Goal: Contribute content: Contribute content

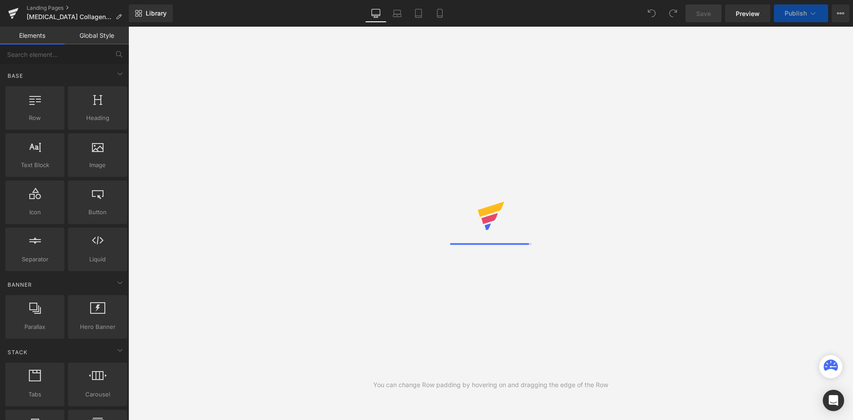
click at [247, 16] on div "Library Desktop Desktop Laptop Tablet Mobile Save Preview Publish Scheduled Vie…" at bounding box center [491, 13] width 724 height 18
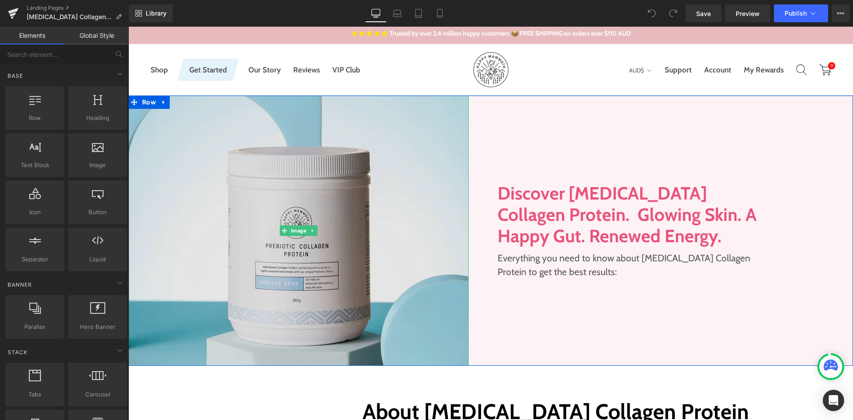
scroll to position [44, 0]
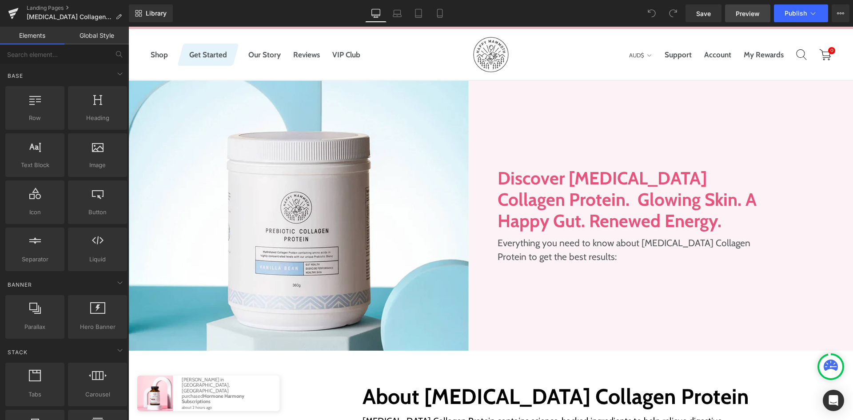
click at [753, 20] on link "Preview" at bounding box center [747, 13] width 45 height 18
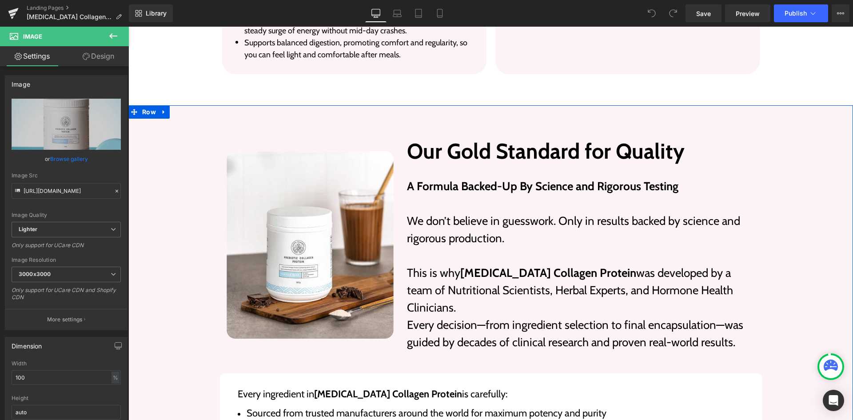
scroll to position [2044, 0]
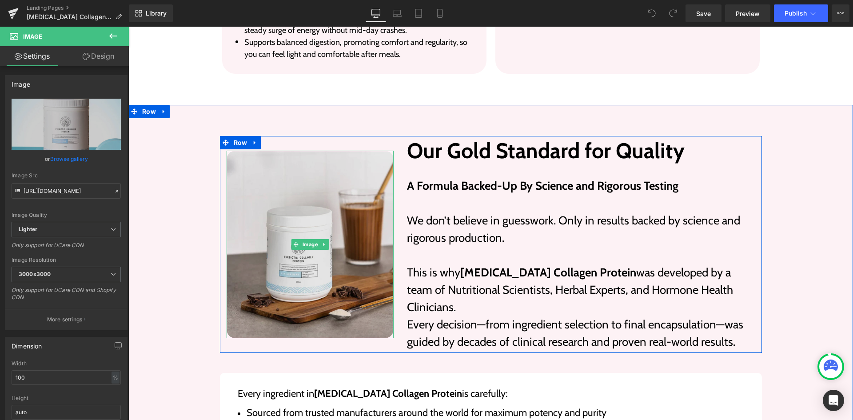
click at [349, 224] on img at bounding box center [311, 244] width 168 height 187
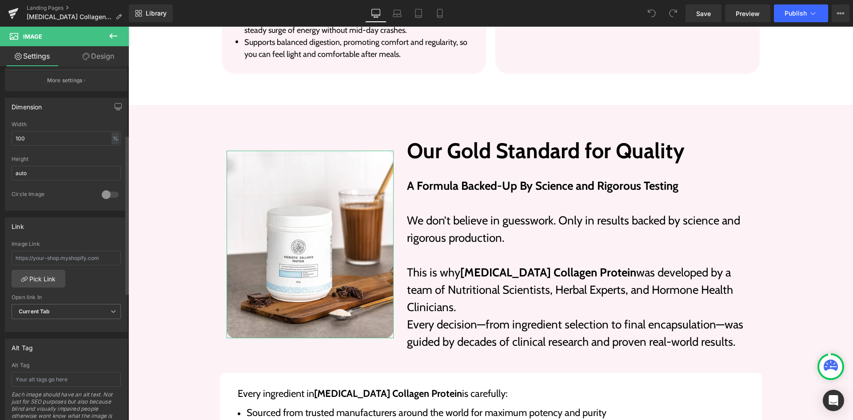
scroll to position [133, 0]
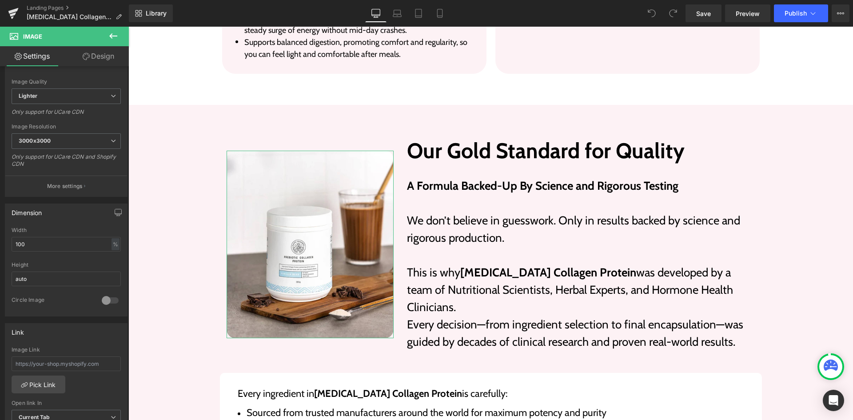
click at [112, 56] on link "Design" at bounding box center [98, 56] width 64 height 20
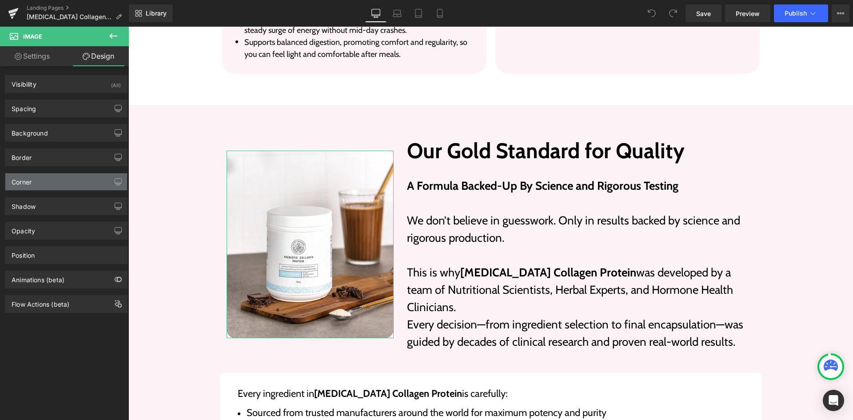
click at [58, 180] on div "Corner" at bounding box center [66, 181] width 122 height 17
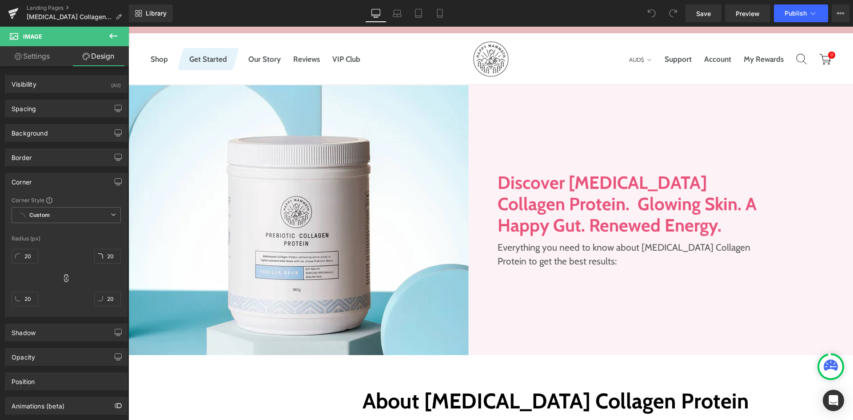
scroll to position [89, 0]
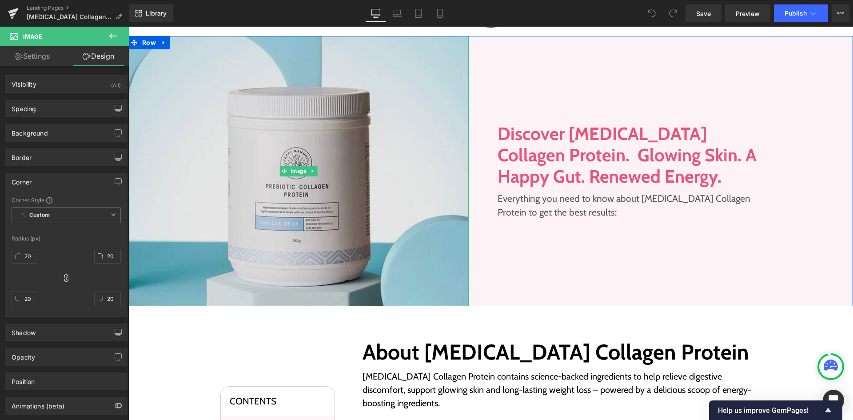
click at [294, 185] on img at bounding box center [298, 171] width 340 height 270
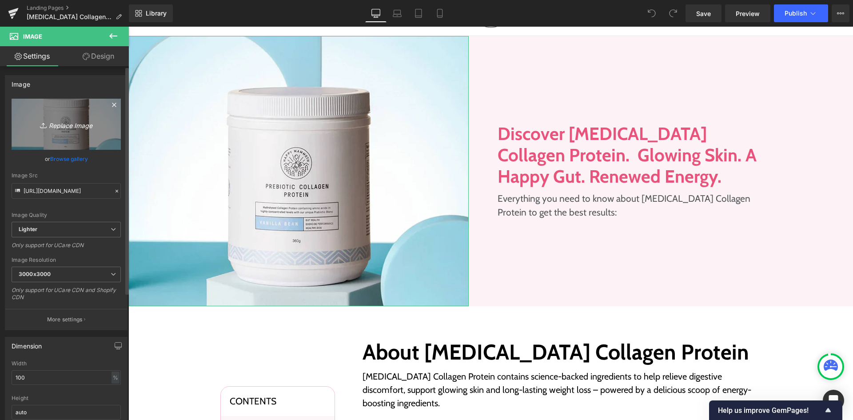
click at [54, 139] on link "Replace Image" at bounding box center [66, 124] width 109 height 51
type input "C:\fakepath\[MEDICAL_DATA]-collagen-protein.jpg"
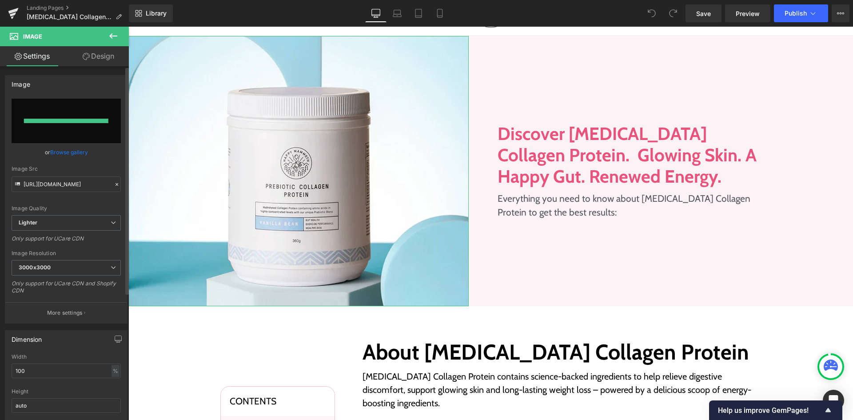
type input "[URL][DOMAIN_NAME]"
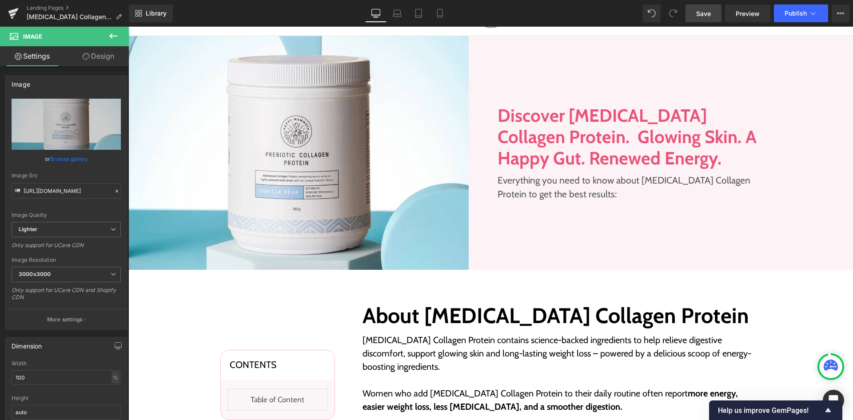
click at [707, 12] on span "Save" at bounding box center [703, 13] width 15 height 9
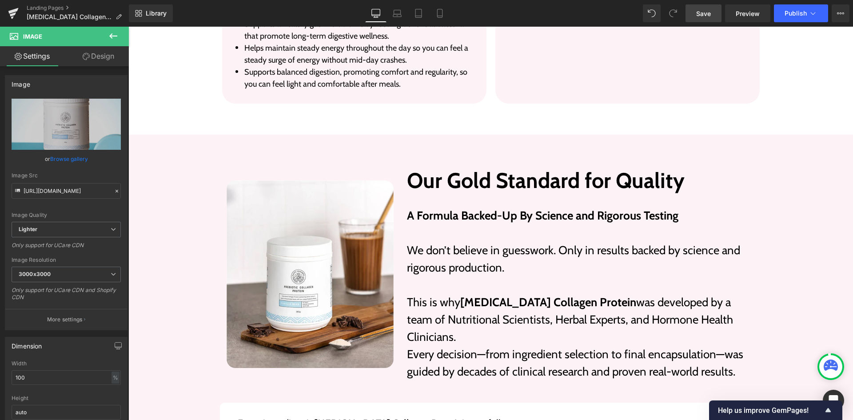
scroll to position [2000, 0]
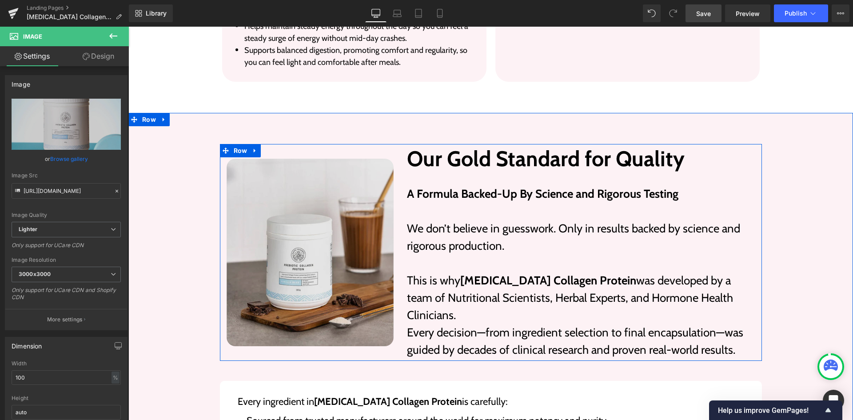
click at [313, 215] on img at bounding box center [311, 252] width 168 height 187
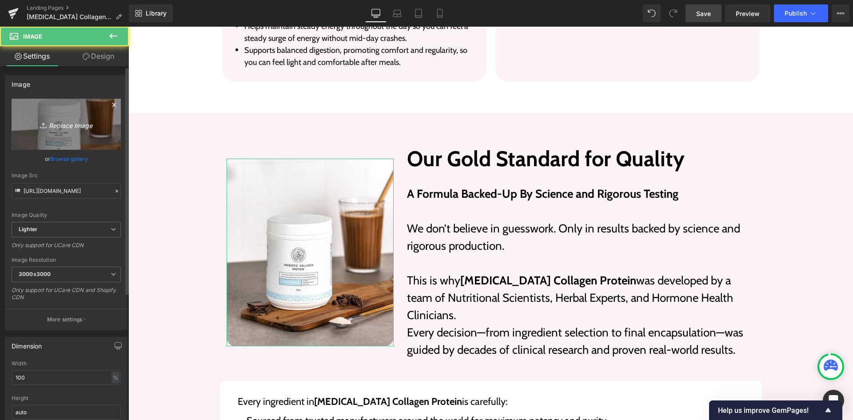
click at [86, 135] on link "Replace Image" at bounding box center [66, 124] width 109 height 51
type input "C:\fakepath\our-gold.jpg"
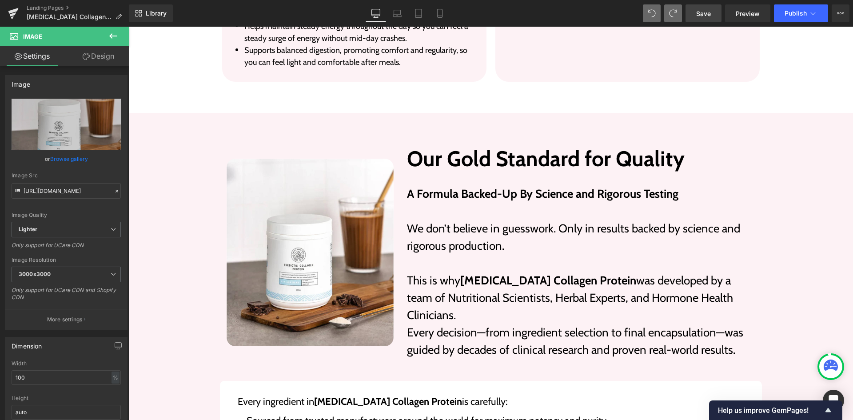
type input "[URL][DOMAIN_NAME]"
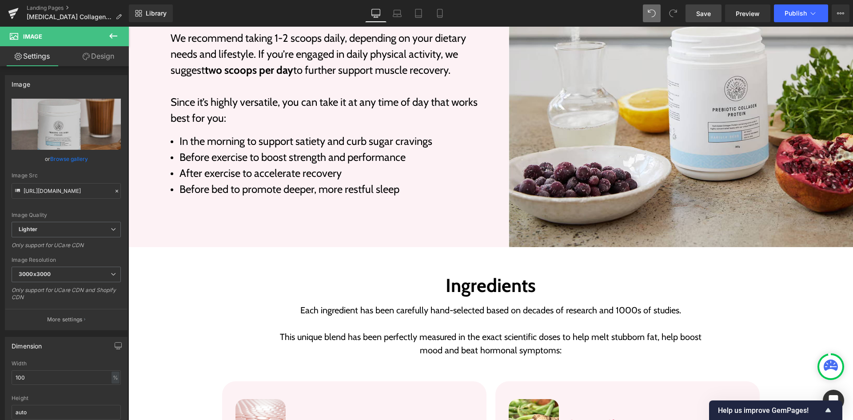
scroll to position [1111, 0]
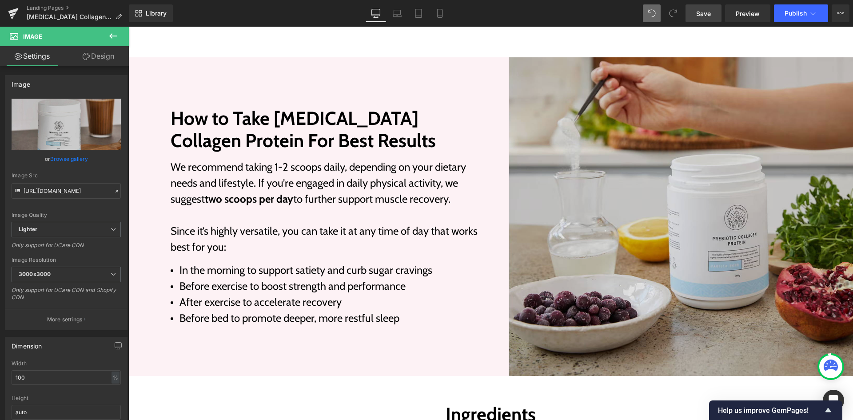
click at [595, 221] on img at bounding box center [681, 216] width 345 height 319
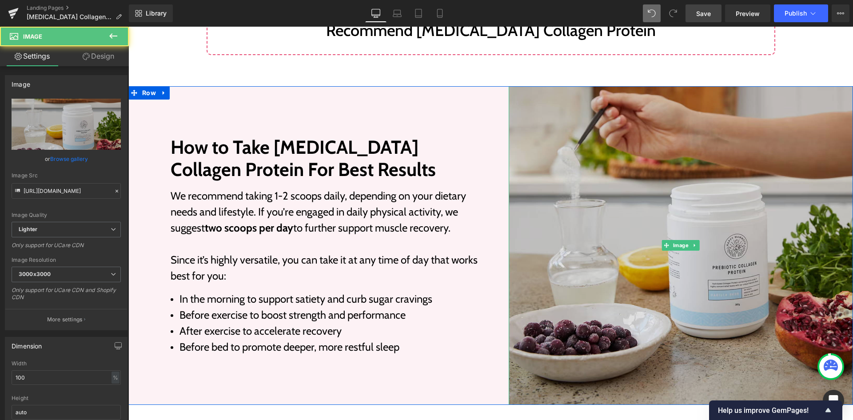
scroll to position [1067, 0]
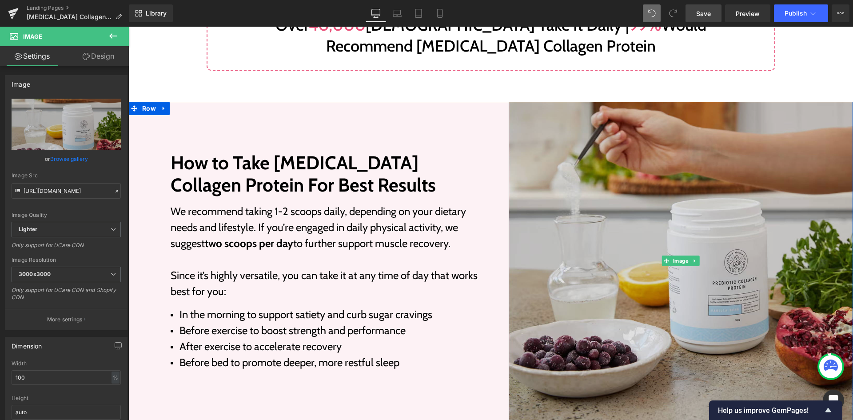
click at [535, 153] on img at bounding box center [681, 261] width 345 height 319
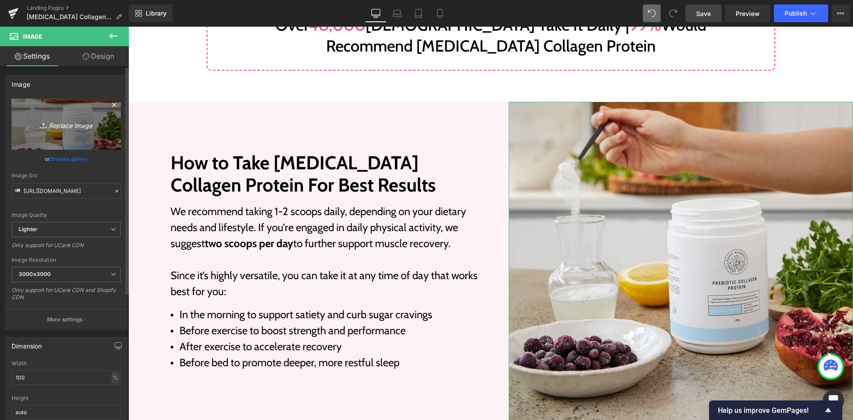
click at [33, 107] on link "Replace Image" at bounding box center [66, 124] width 109 height 51
type input "C:\fakepath\[MEDICAL_DATA]-collagen-protein-2.jpg"
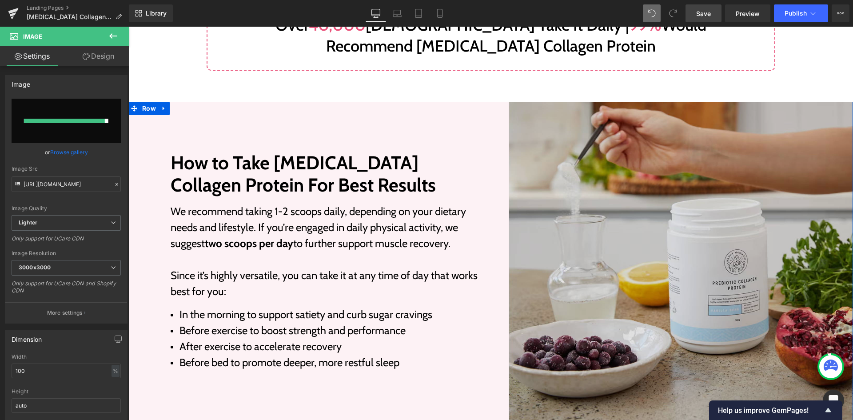
type input "[URL][DOMAIN_NAME]"
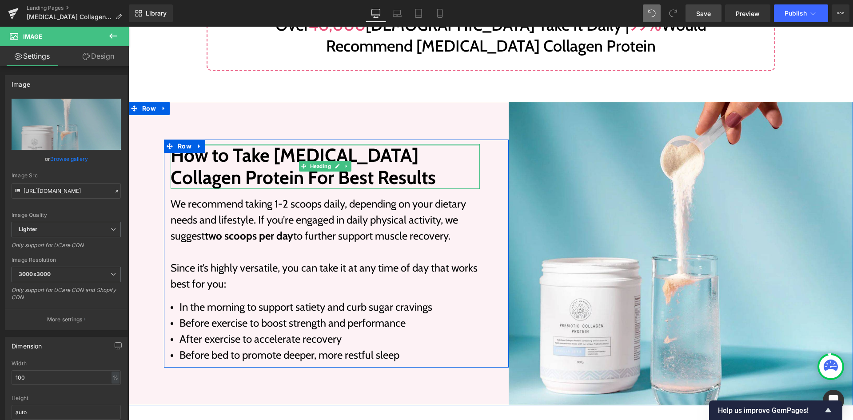
click at [281, 144] on div "How to Take [MEDICAL_DATA] Collagen Protein For Best Results Heading" at bounding box center [325, 166] width 309 height 45
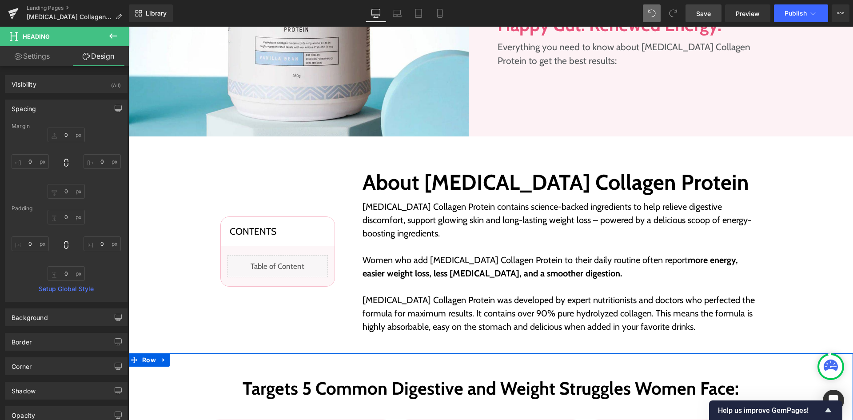
scroll to position [0, 0]
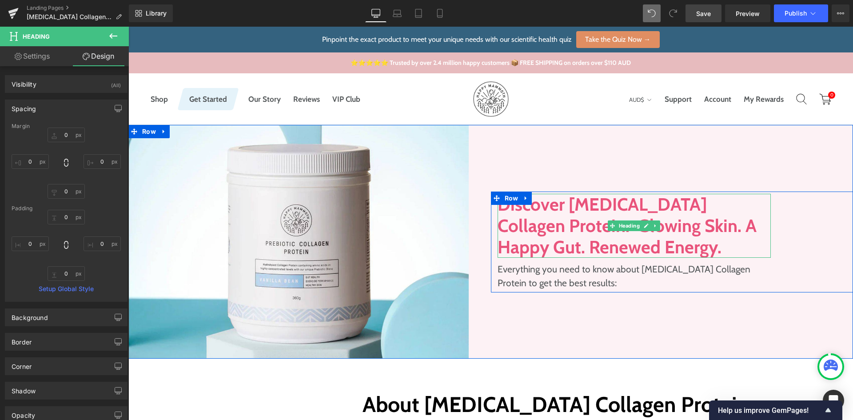
click at [551, 208] on h1 "Discover [MEDICAL_DATA] Collagen Protein. Glowing Skin. A Happy Gut. Renewed En…" at bounding box center [635, 226] width 274 height 64
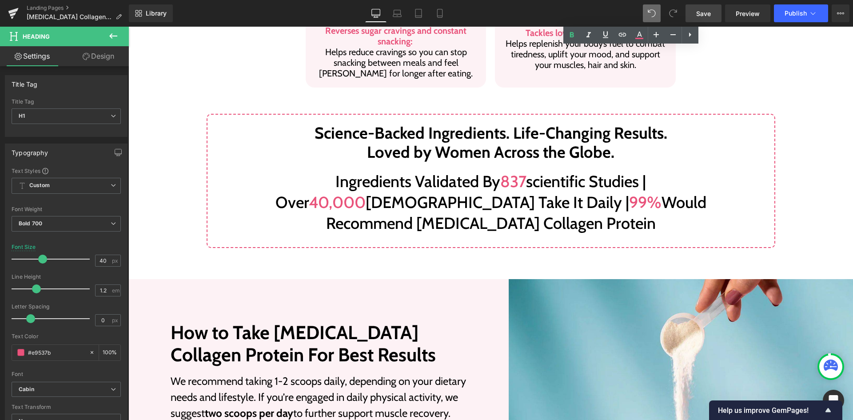
scroll to position [889, 0]
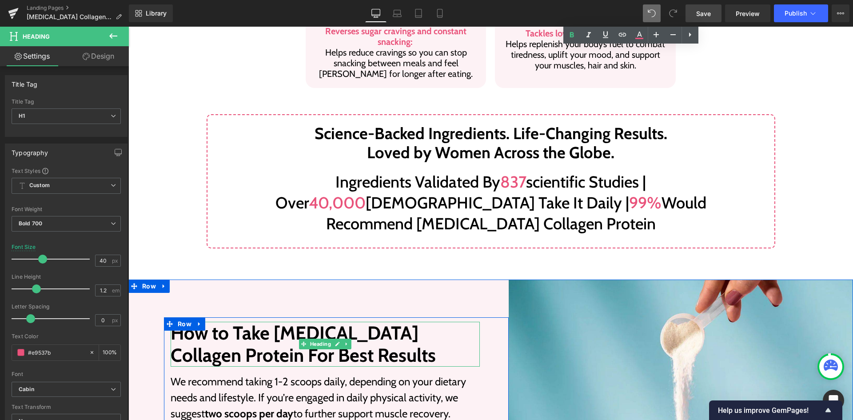
click at [260, 322] on h2 "How to Take [MEDICAL_DATA] Collagen Protein For Best Results" at bounding box center [325, 344] width 309 height 45
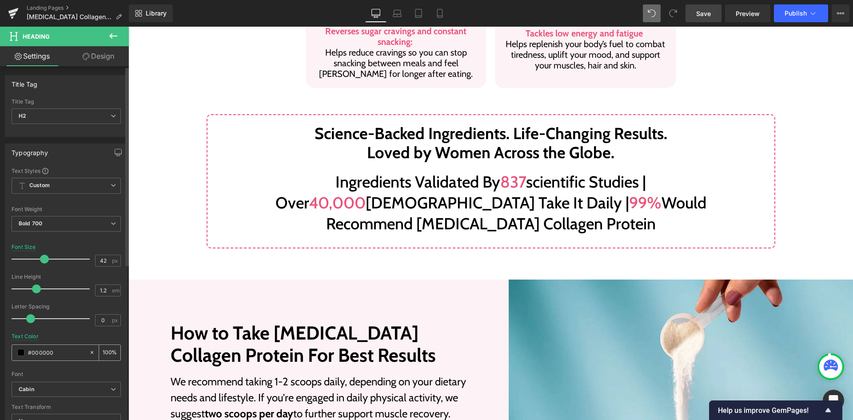
click at [64, 348] on input "#000000" at bounding box center [56, 353] width 57 height 10
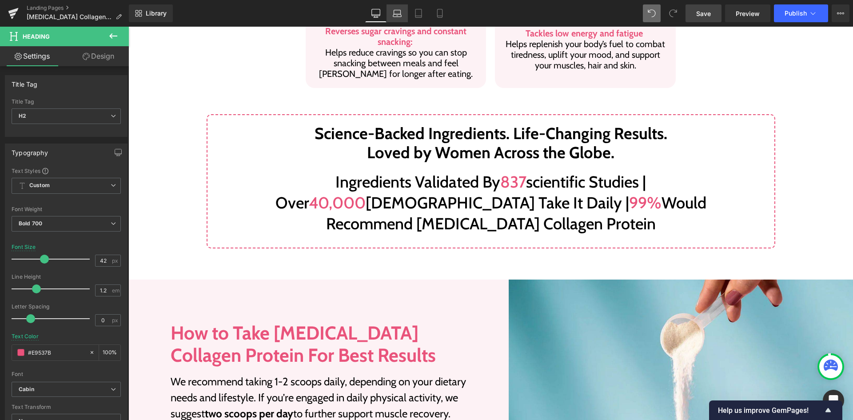
type input "#e9537b"
click at [398, 11] on icon at bounding box center [397, 13] width 9 height 9
type input "32"
type input "100"
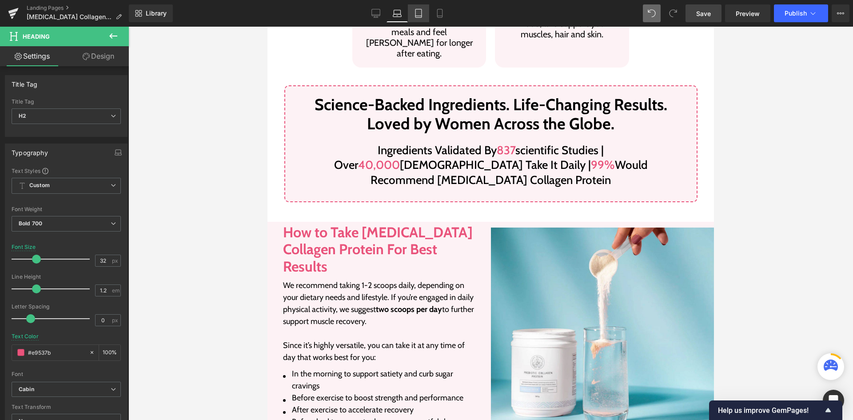
scroll to position [911, 0]
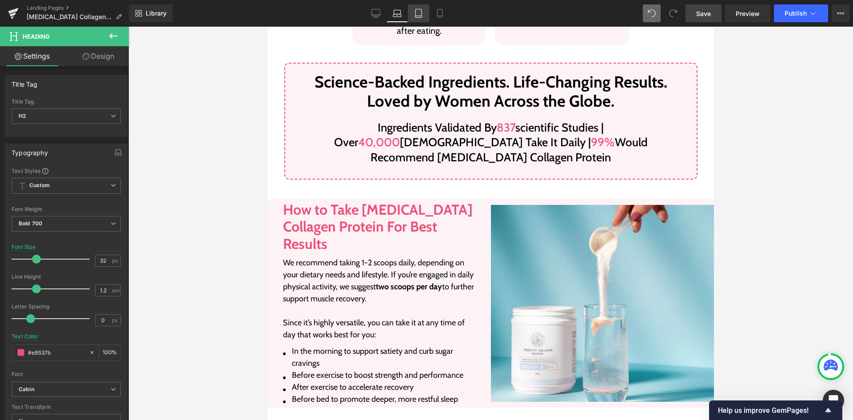
click at [413, 13] on link "Tablet" at bounding box center [418, 13] width 21 height 18
type input "30"
type input "100"
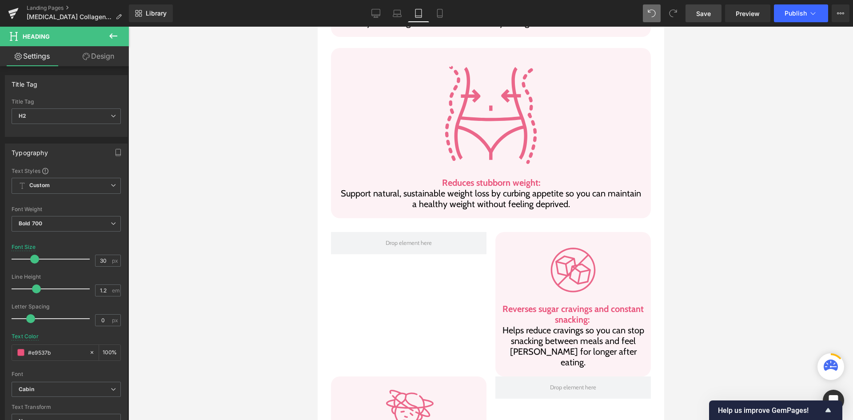
scroll to position [1686, 0]
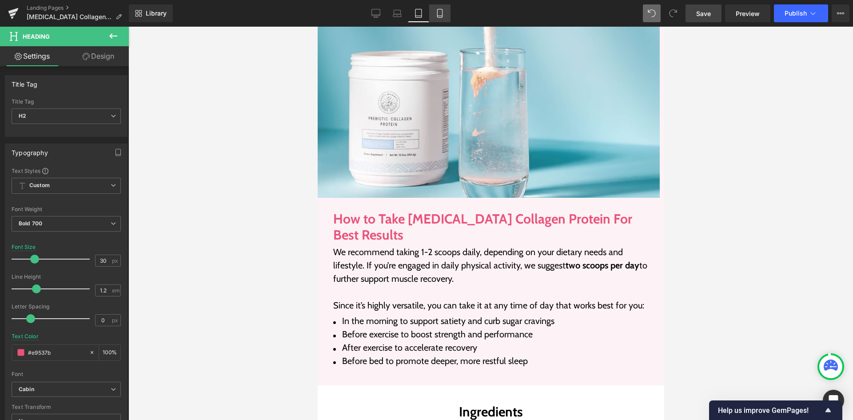
click at [437, 17] on icon at bounding box center [440, 13] width 9 height 9
type input "28"
type input "100"
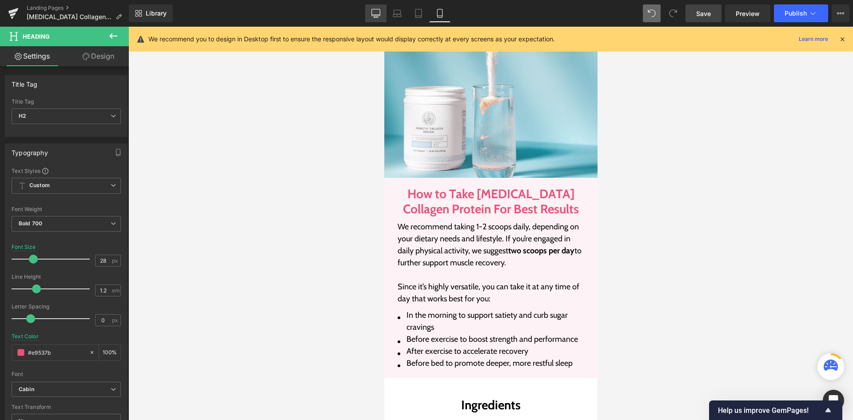
scroll to position [1527, 0]
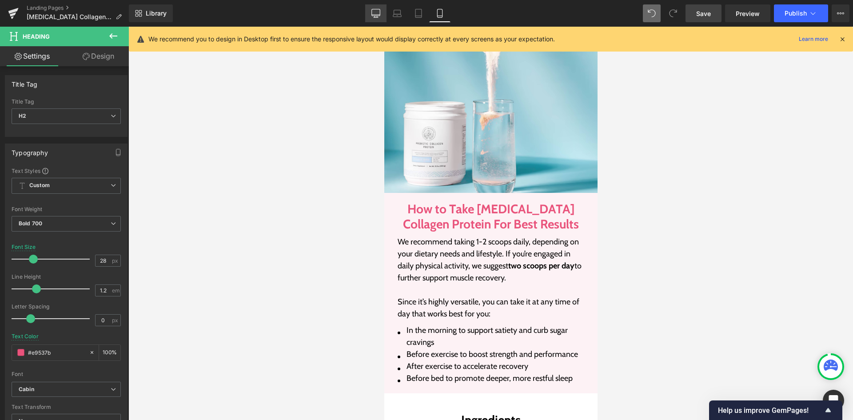
click at [378, 13] on icon at bounding box center [376, 13] width 9 height 9
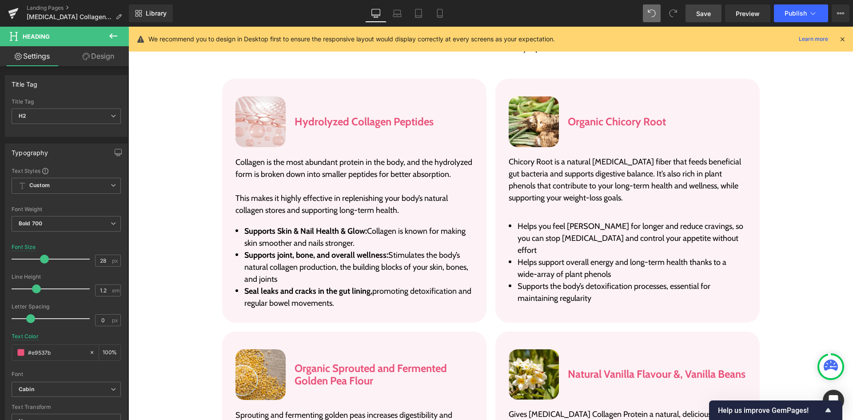
type input "42"
type input "100"
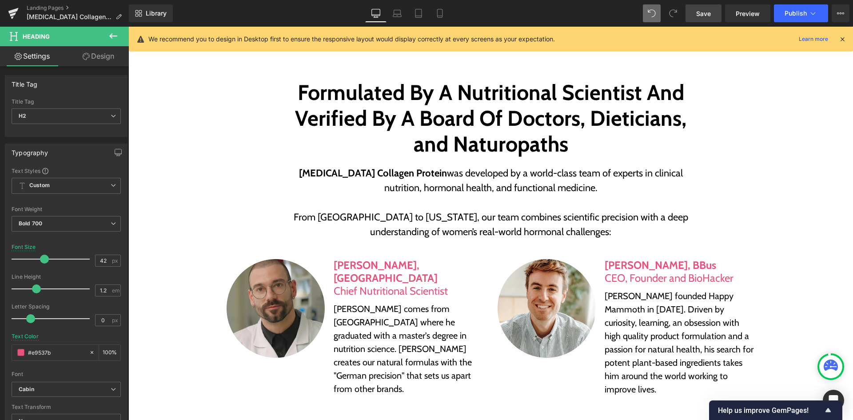
scroll to position [2784, 0]
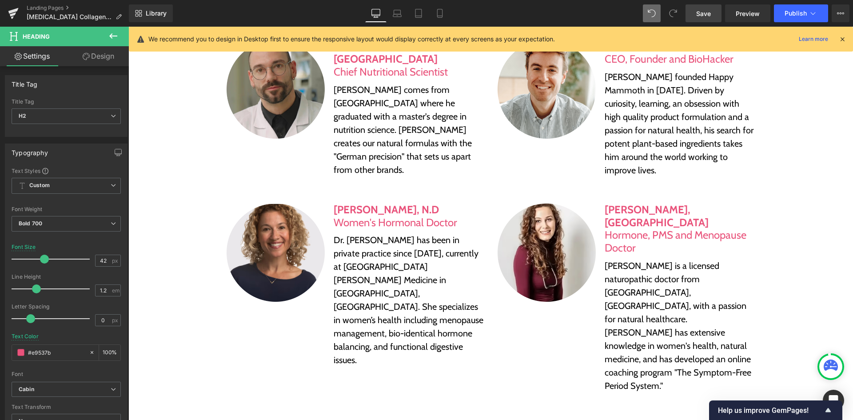
click at [698, 21] on link "Save" at bounding box center [704, 13] width 36 height 18
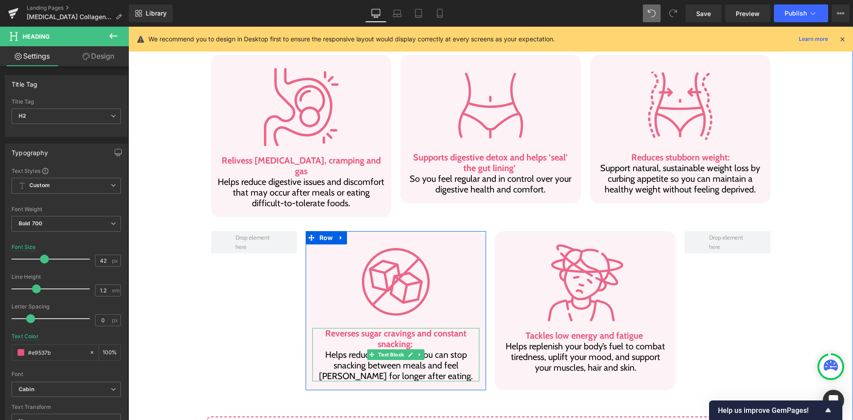
scroll to position [518, 0]
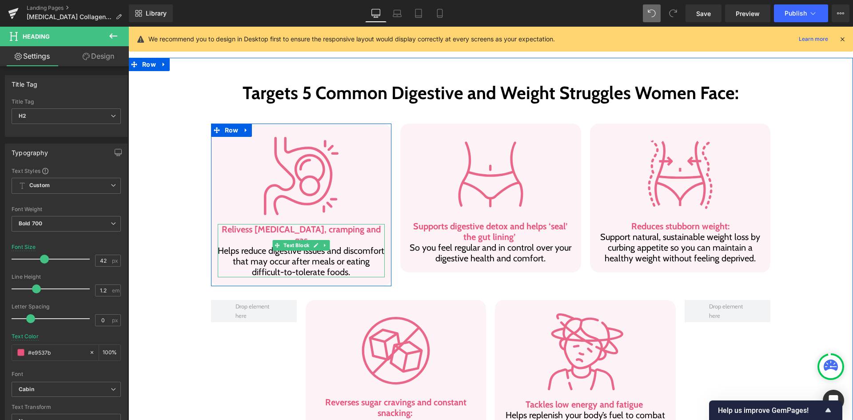
click at [244, 224] on b "Relivess [MEDICAL_DATA], cramping and gas" at bounding box center [301, 234] width 159 height 21
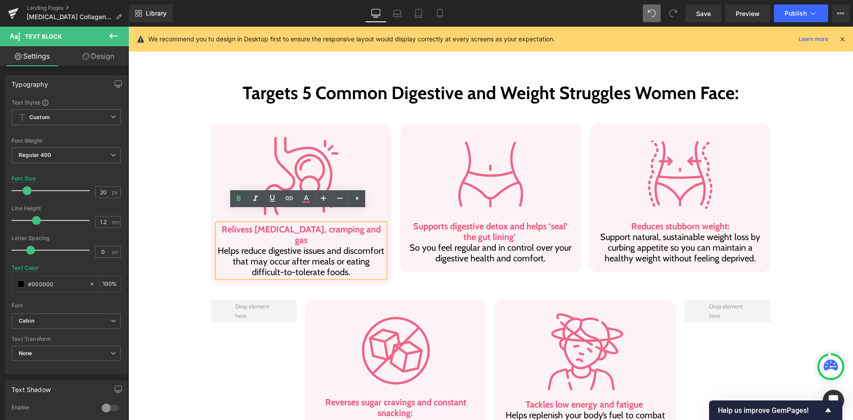
click at [242, 224] on b "Relivess [MEDICAL_DATA], cramping and gas" at bounding box center [301, 234] width 159 height 21
click at [246, 224] on b "Relivess [MEDICAL_DATA], cramping and gas" at bounding box center [301, 234] width 159 height 21
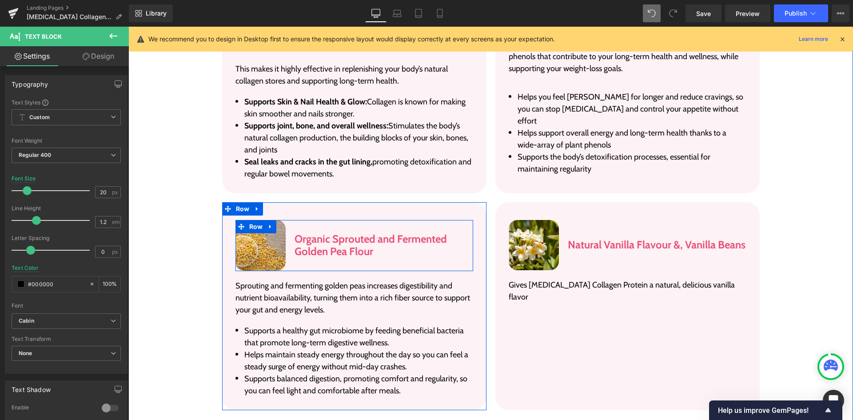
scroll to position [1673, 0]
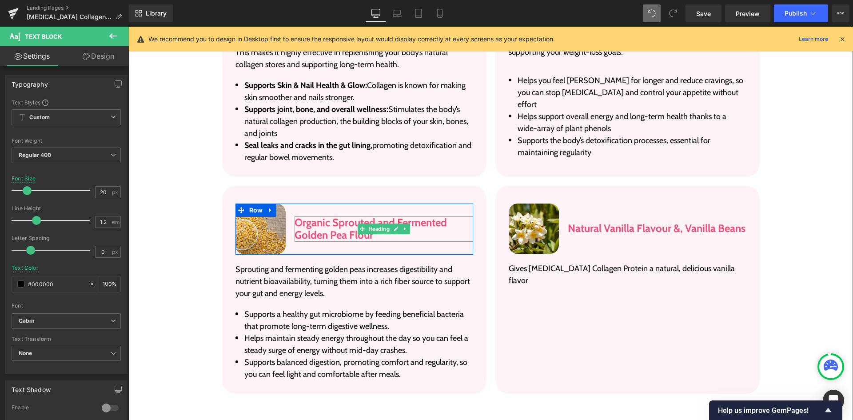
click at [354, 216] on h3 "Organic Sprouted and Fermented Golden Pea Flour" at bounding box center [384, 229] width 178 height 26
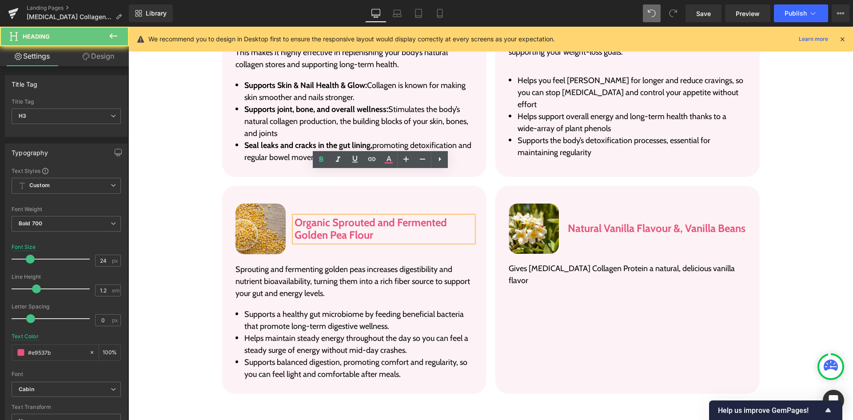
paste div
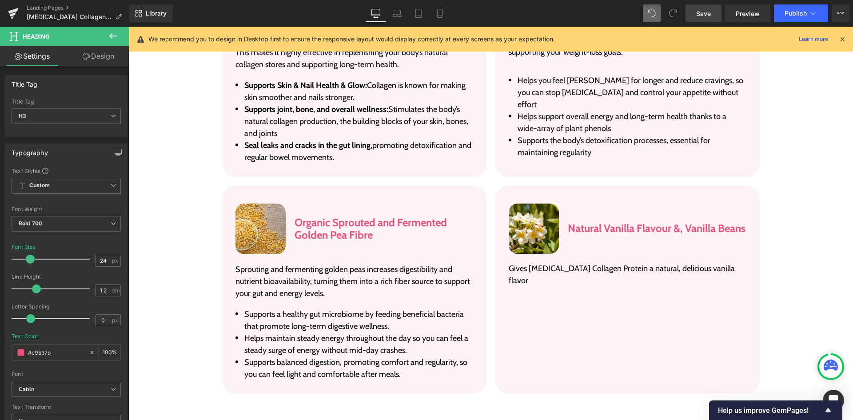
click at [706, 21] on link "Save" at bounding box center [704, 13] width 36 height 18
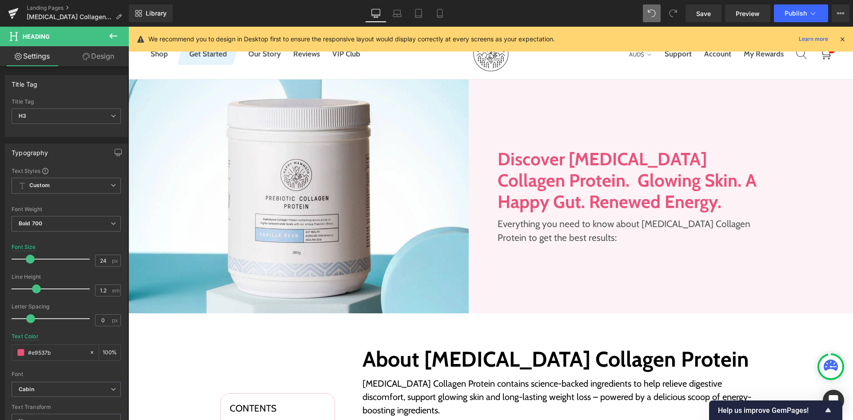
scroll to position [0, 0]
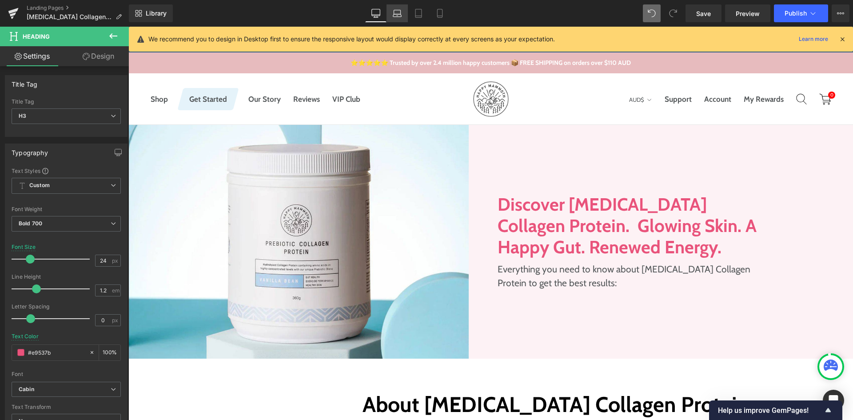
click at [394, 9] on icon at bounding box center [397, 13] width 9 height 9
type input "100"
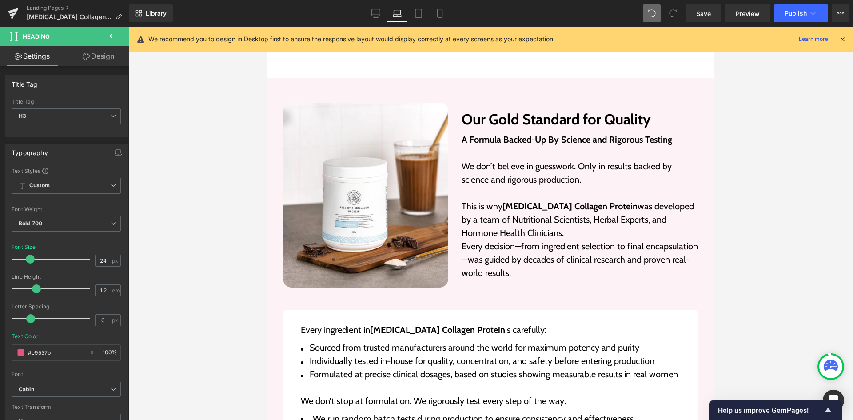
scroll to position [1733, 0]
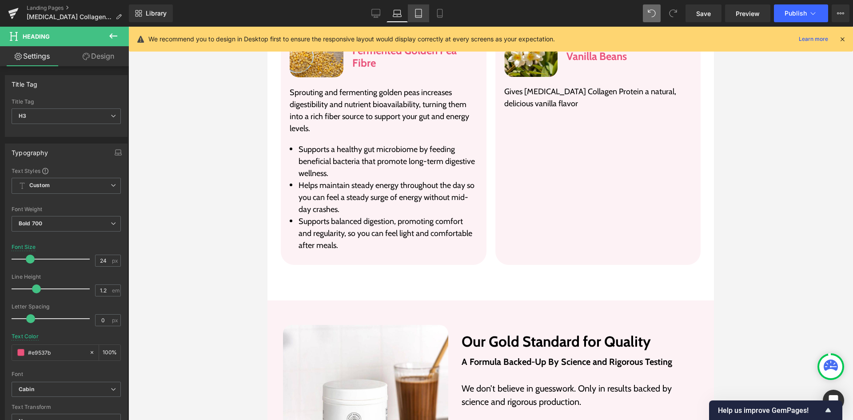
click at [418, 5] on link "Tablet" at bounding box center [418, 13] width 21 height 18
type input "22"
type input "100"
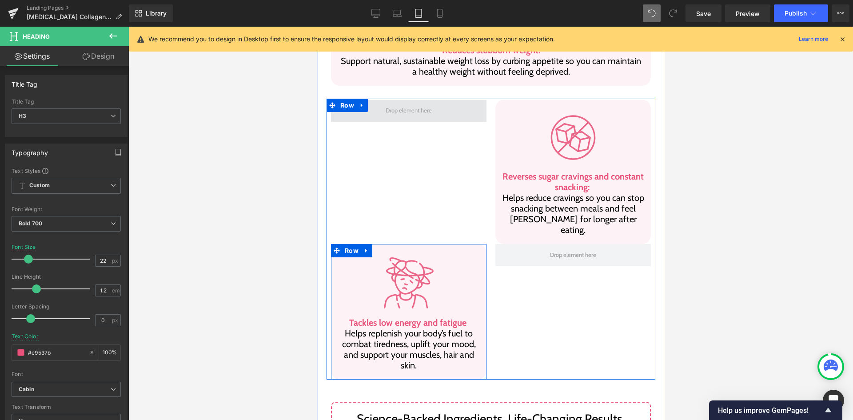
scroll to position [955, 0]
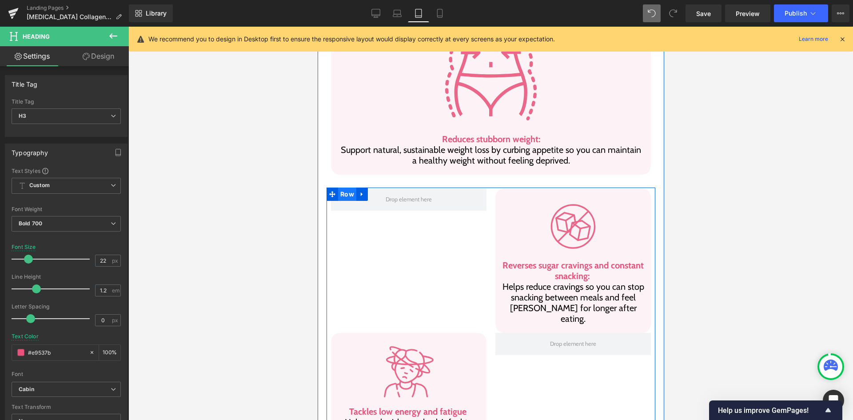
click at [343, 188] on span "Row" at bounding box center [347, 194] width 18 height 13
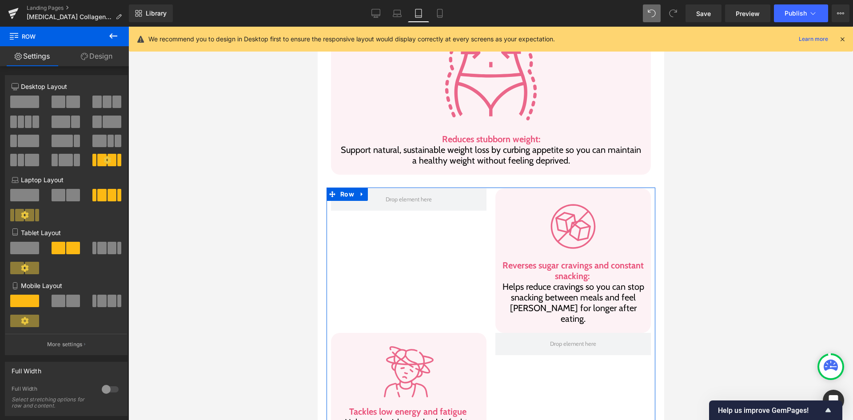
click at [33, 245] on span at bounding box center [24, 248] width 29 height 12
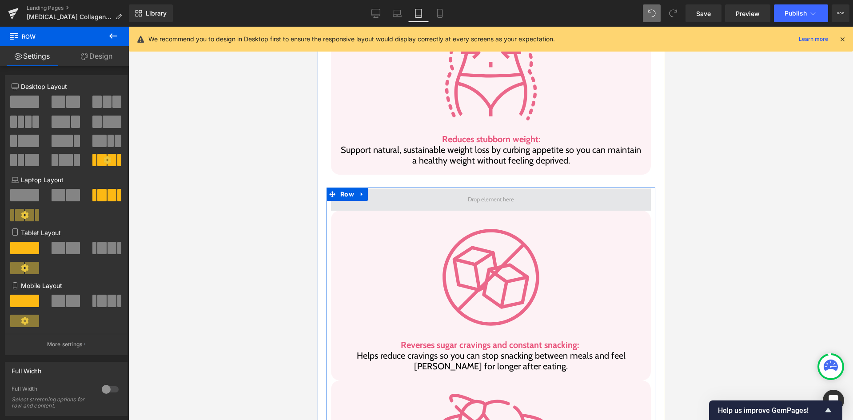
click at [556, 188] on span at bounding box center [491, 199] width 320 height 22
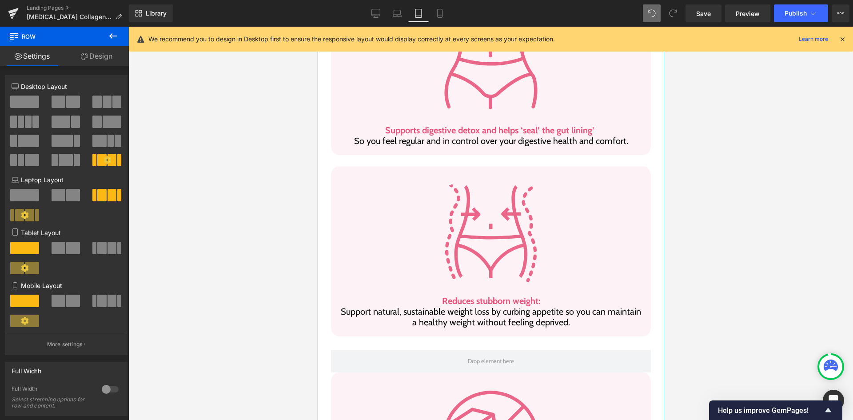
scroll to position [777, 0]
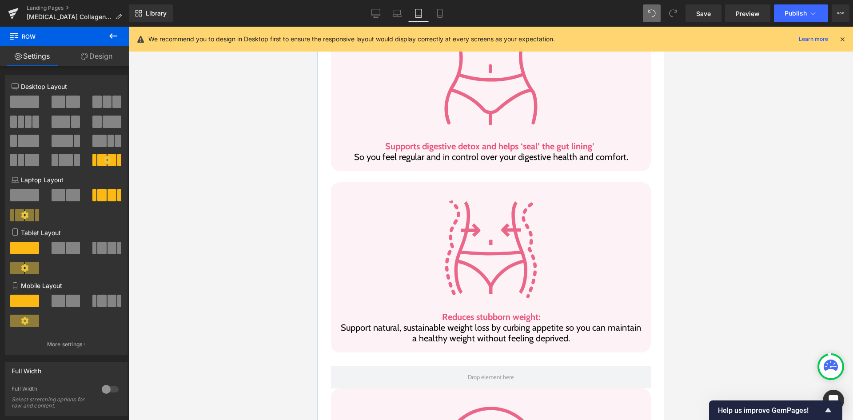
click at [400, 196] on div at bounding box center [490, 250] width 307 height 108
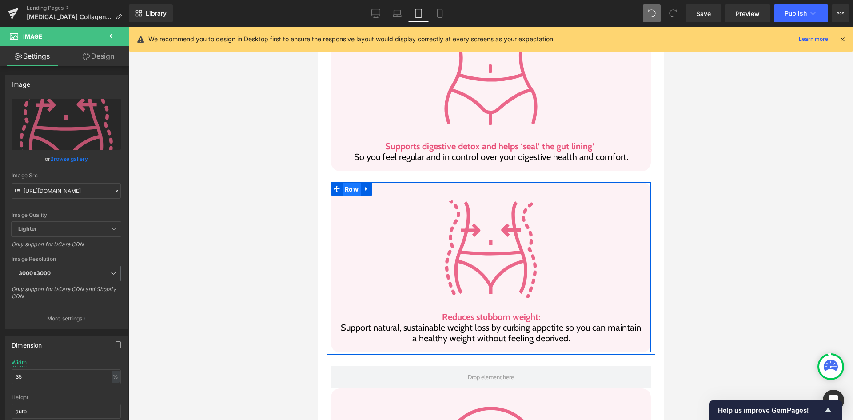
click at [352, 183] on span "Row" at bounding box center [351, 189] width 18 height 13
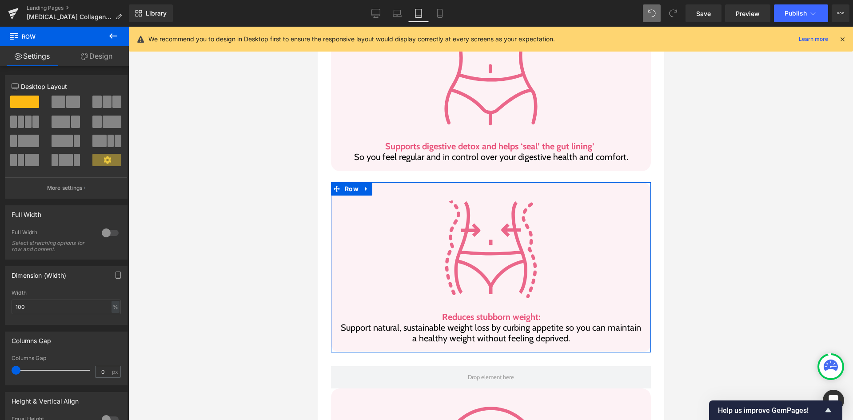
drag, startPoint x: 98, startPoint y: 52, endPoint x: 109, endPoint y: 125, distance: 74.1
click at [98, 52] on link "Design" at bounding box center [96, 56] width 64 height 20
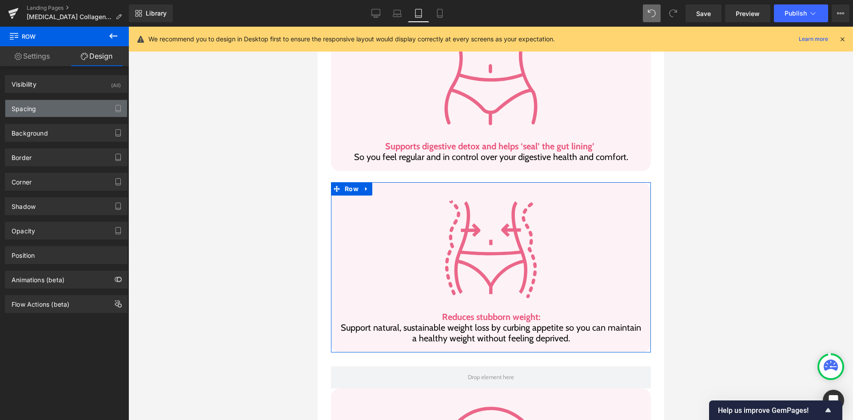
click at [86, 111] on div "Spacing" at bounding box center [66, 108] width 122 height 17
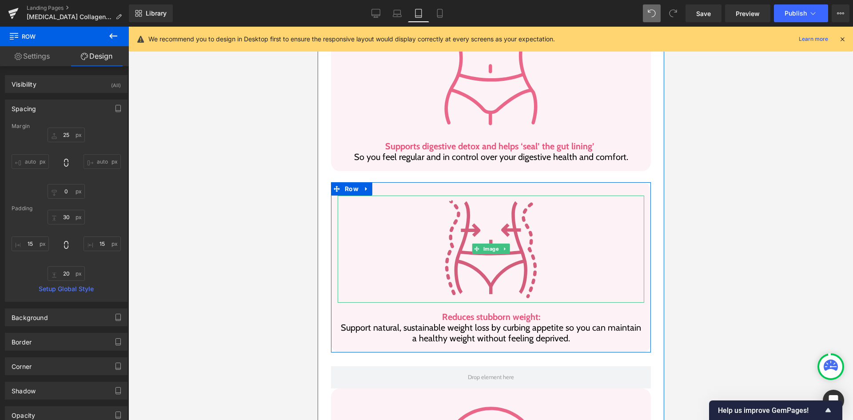
scroll to position [999, 0]
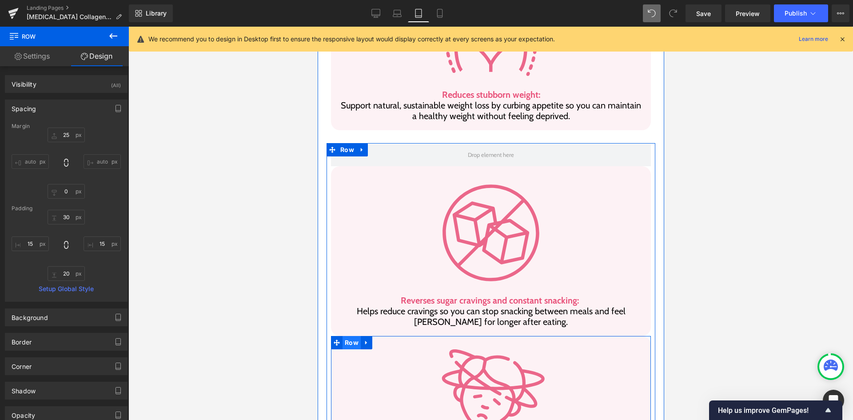
click at [343, 336] on span "Row" at bounding box center [351, 342] width 18 height 13
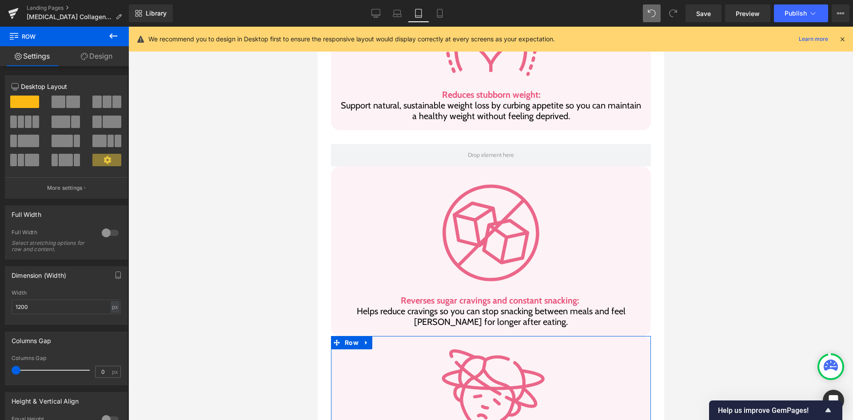
click at [98, 60] on link "Design" at bounding box center [96, 56] width 64 height 20
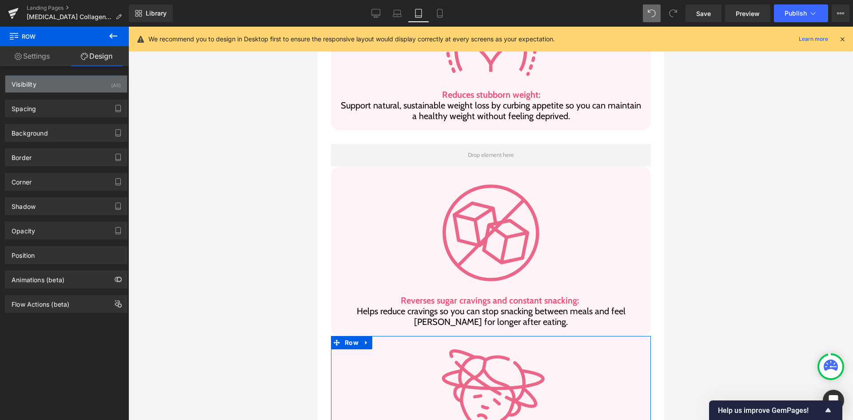
type input "0"
type input "30"
type input "15"
type input "20"
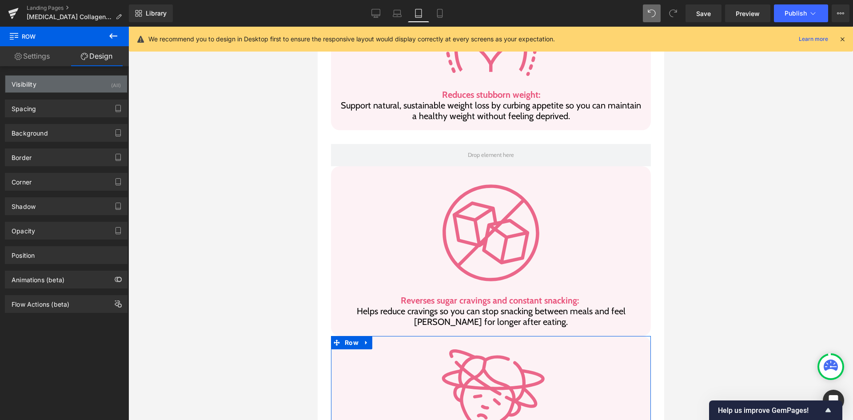
type input "15"
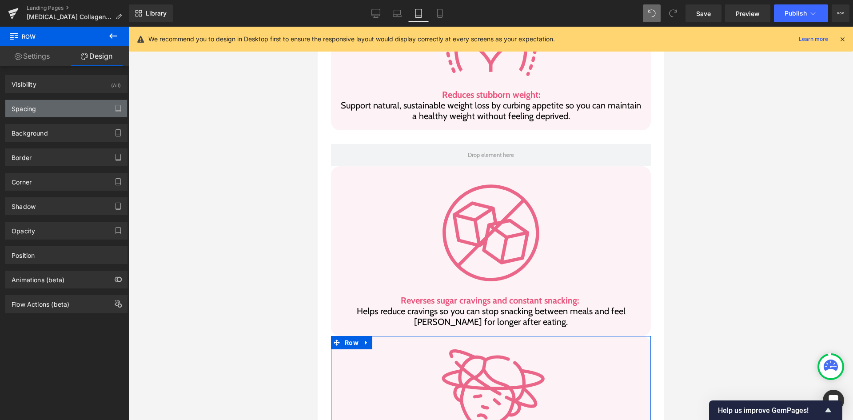
click at [41, 111] on div "Spacing" at bounding box center [66, 108] width 122 height 17
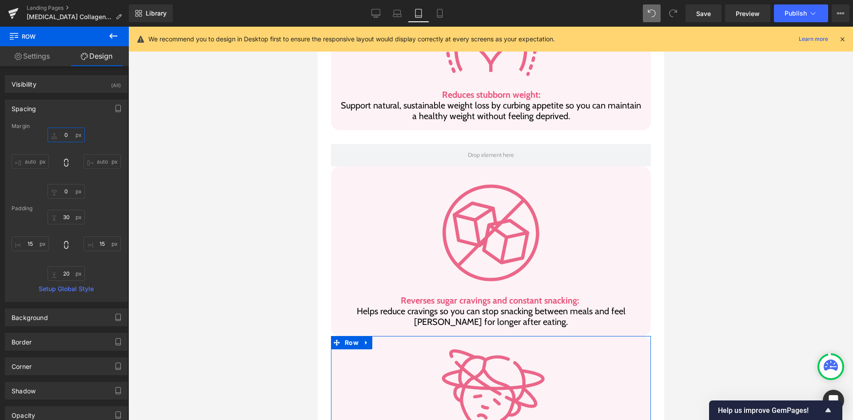
click at [68, 137] on input "0" at bounding box center [66, 135] width 37 height 15
type input "25"
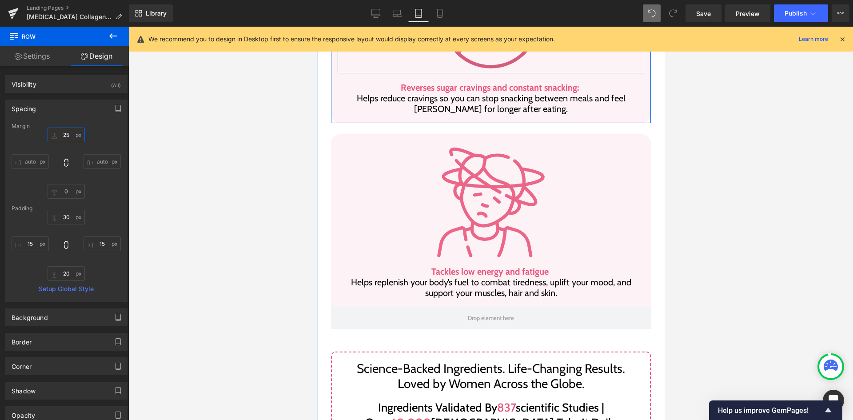
scroll to position [1222, 0]
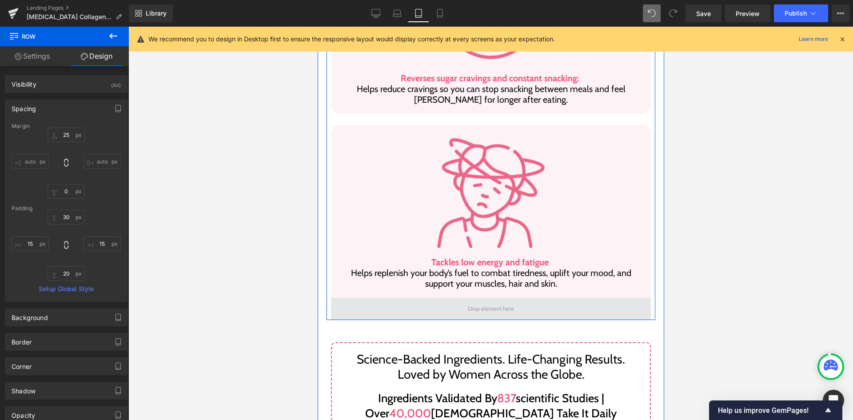
click at [456, 298] on span at bounding box center [491, 309] width 320 height 22
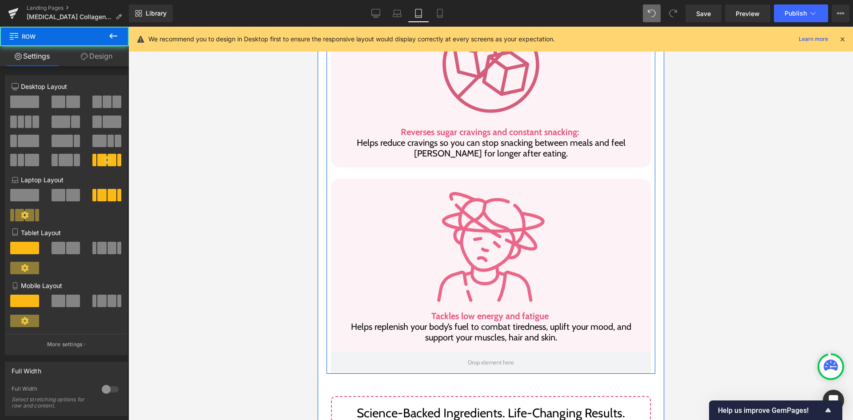
scroll to position [1088, 0]
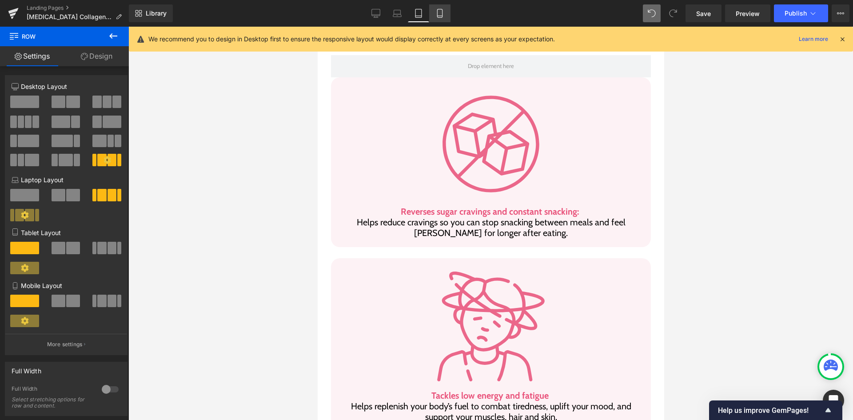
click at [446, 13] on link "Mobile" at bounding box center [439, 13] width 21 height 18
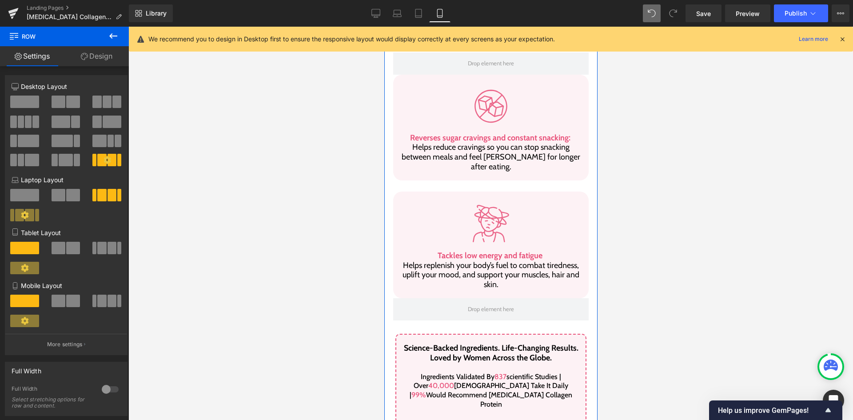
scroll to position [1138, 0]
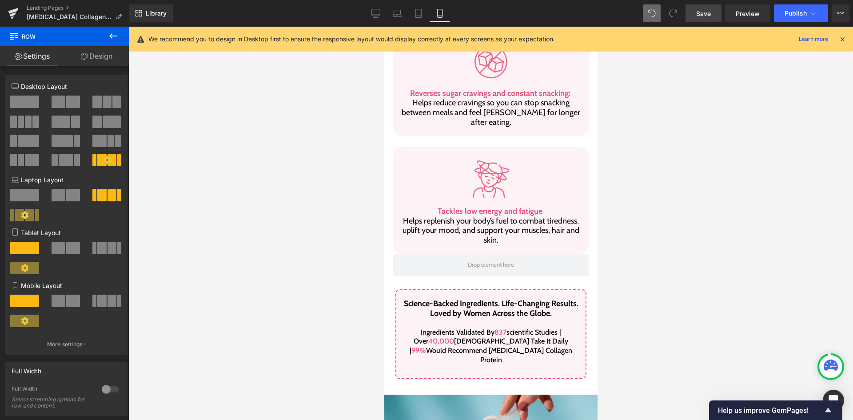
click at [714, 7] on link "Save" at bounding box center [704, 13] width 36 height 18
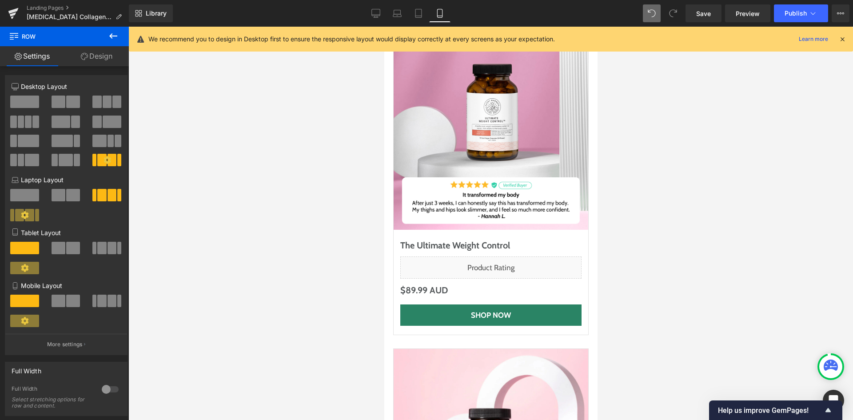
scroll to position [4693, 0]
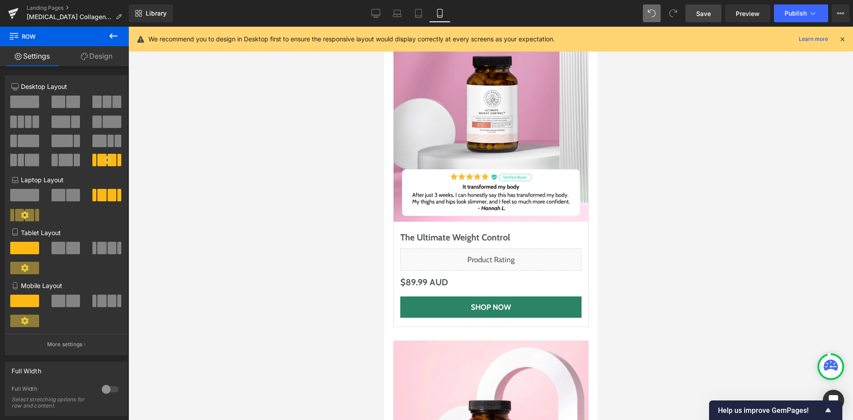
click at [710, 9] on span "Save" at bounding box center [703, 13] width 15 height 9
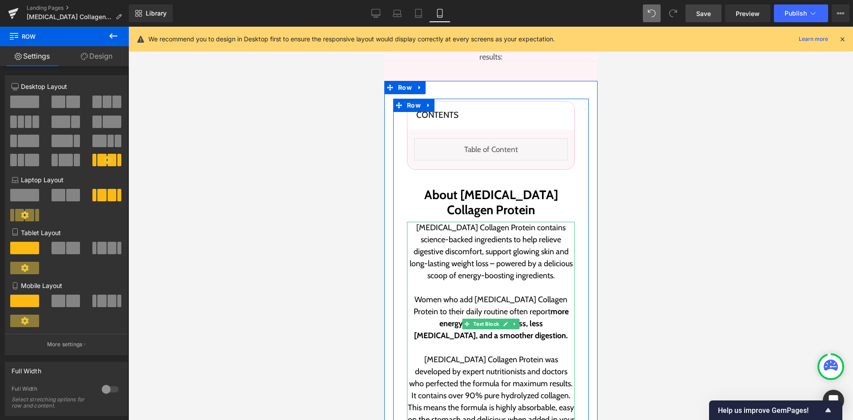
scroll to position [267, 0]
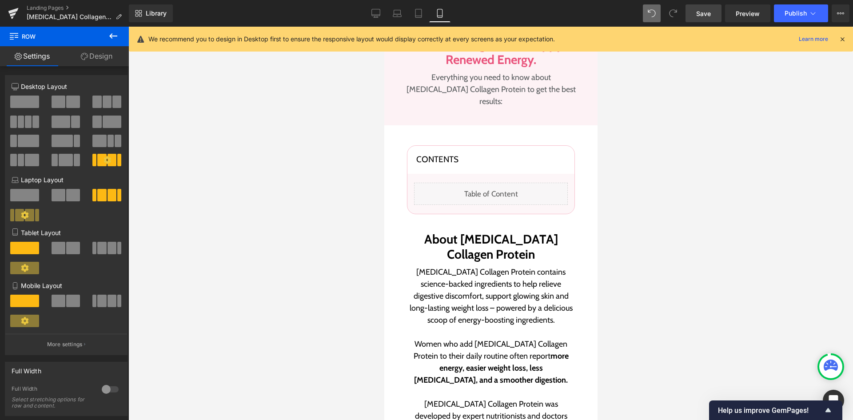
drag, startPoint x: 699, startPoint y: 17, endPoint x: 139, endPoint y: 244, distance: 604.5
click at [699, 17] on span "Save" at bounding box center [703, 13] width 15 height 9
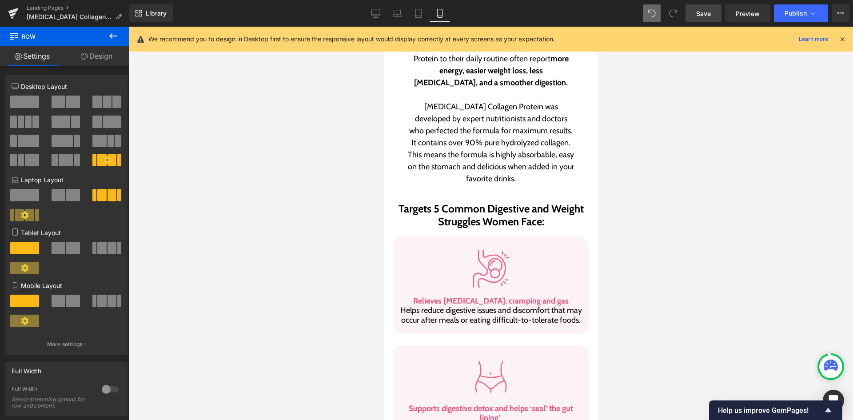
scroll to position [578, 0]
